Goal: Check status: Check status

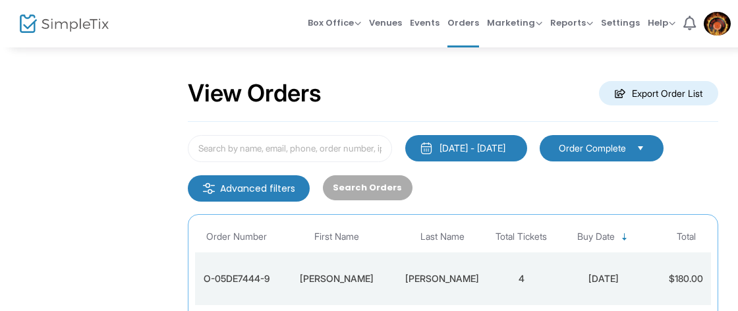
scroll to position [23, 0]
click at [324, 148] on input at bounding box center [290, 148] width 204 height 27
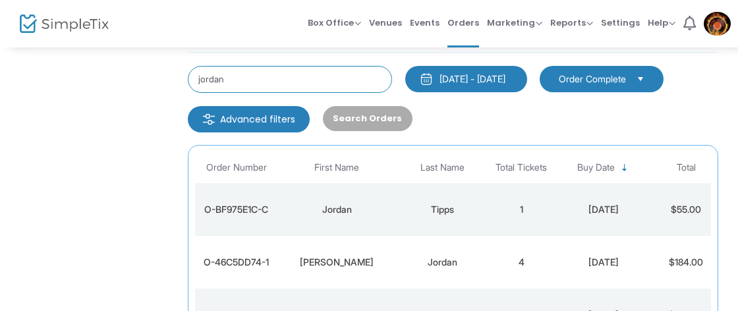
scroll to position [92, 0]
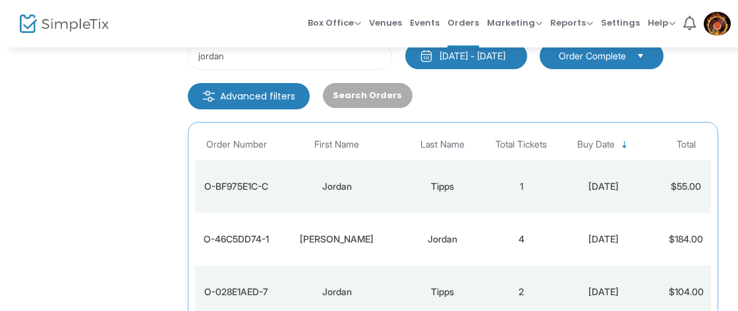
click at [394, 248] on td "[PERSON_NAME]" at bounding box center [336, 239] width 119 height 53
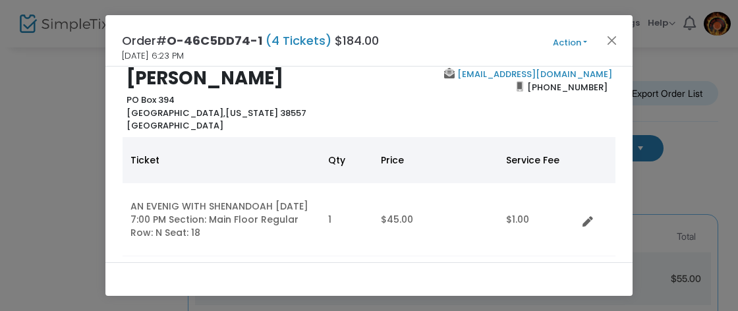
scroll to position [0, 0]
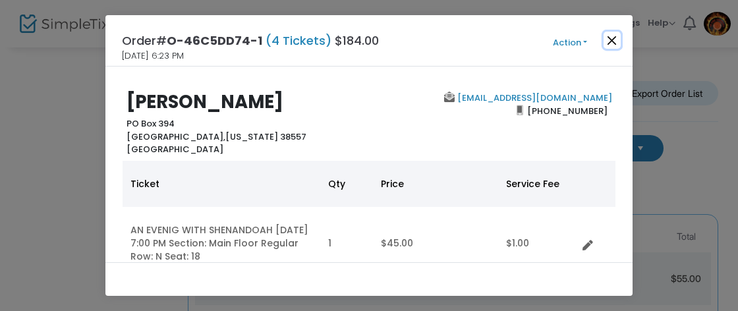
click at [614, 40] on button "Close" at bounding box center [612, 40] width 17 height 17
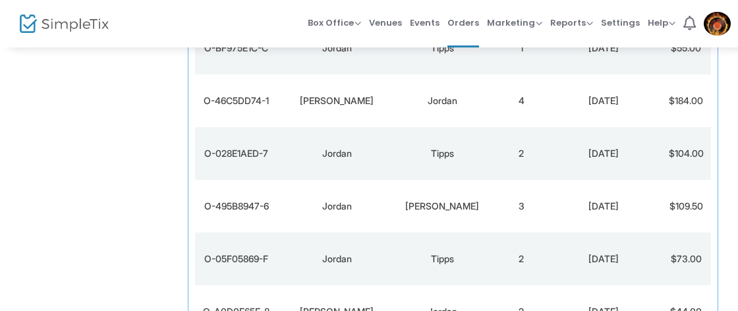
scroll to position [386, 0]
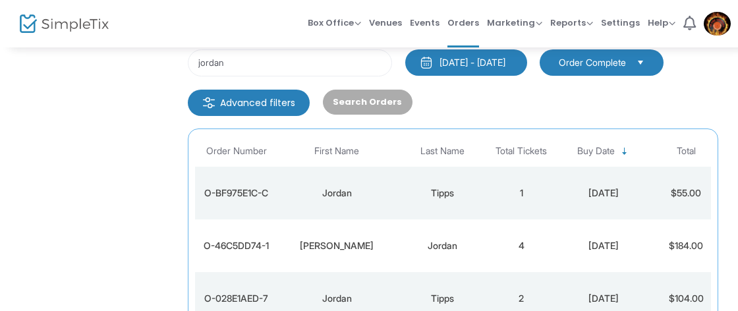
scroll to position [16, 0]
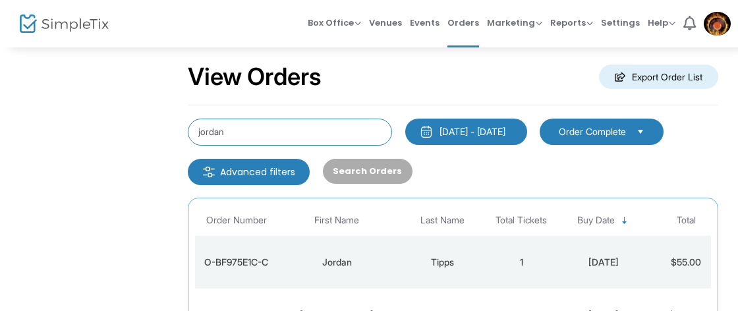
drag, startPoint x: 192, startPoint y: 129, endPoint x: 161, endPoint y: 127, distance: 31.0
click at [188, 127] on input "jordan" at bounding box center [290, 132] width 204 height 27
type input "ordan"
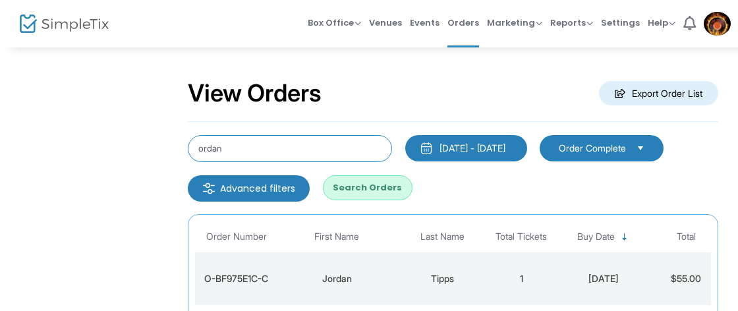
drag, startPoint x: 217, startPoint y: 141, endPoint x: 173, endPoint y: 135, distance: 43.9
click at [188, 135] on input "ordan" at bounding box center [290, 148] width 204 height 27
